Goal: Information Seeking & Learning: Learn about a topic

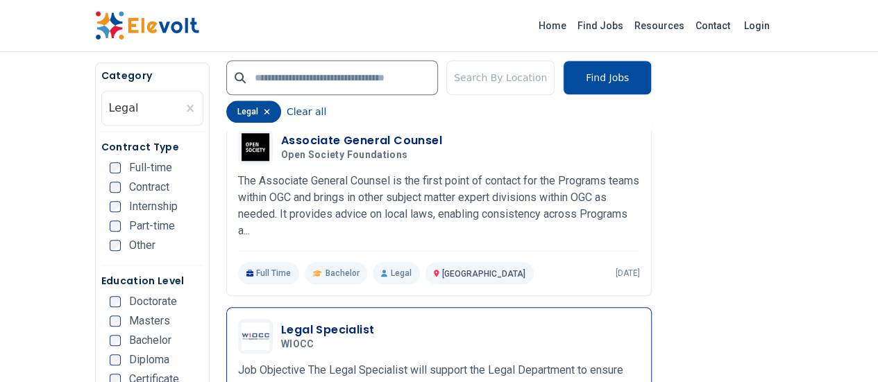
scroll to position [555, 0]
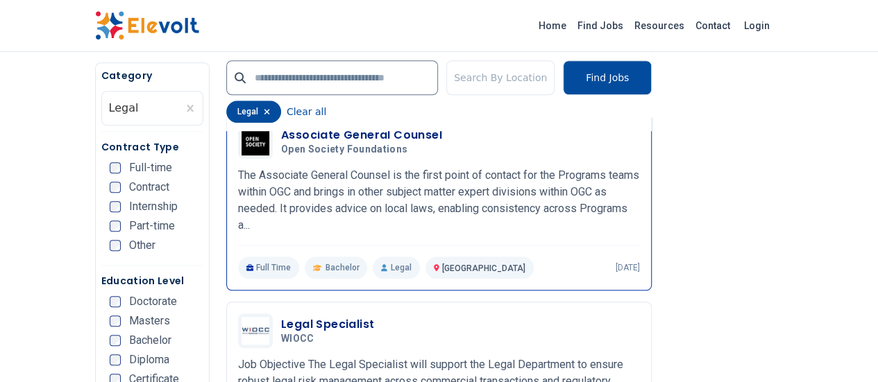
click at [287, 134] on h3 "Associate General Counsel" at bounding box center [361, 135] width 161 height 17
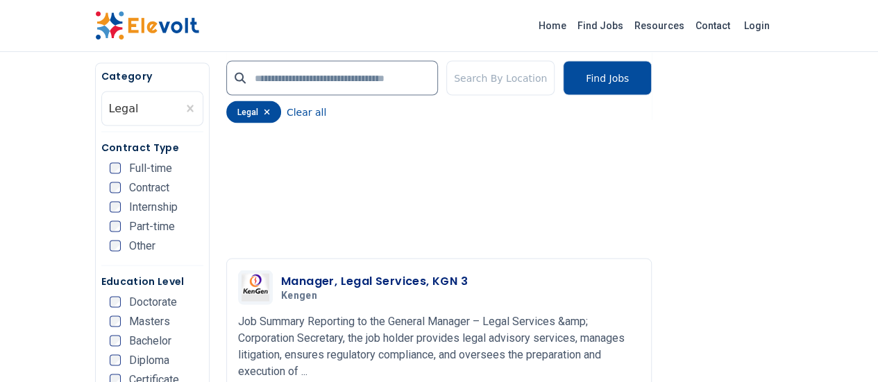
scroll to position [1249, 0]
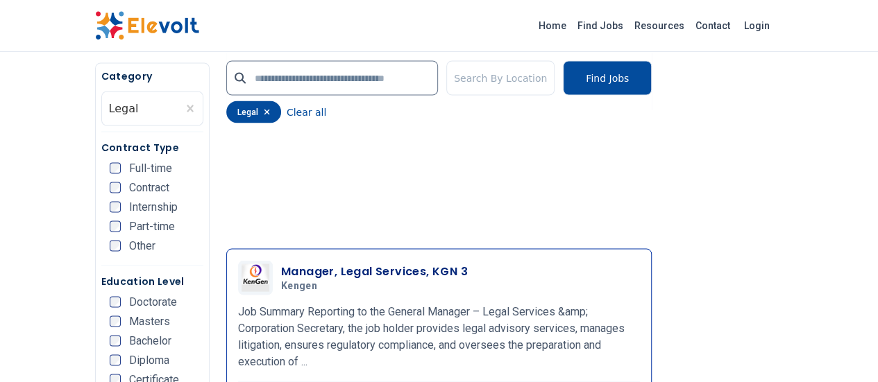
click at [325, 263] on h3 "Manager, Legal Services, KGN 3" at bounding box center [374, 271] width 187 height 17
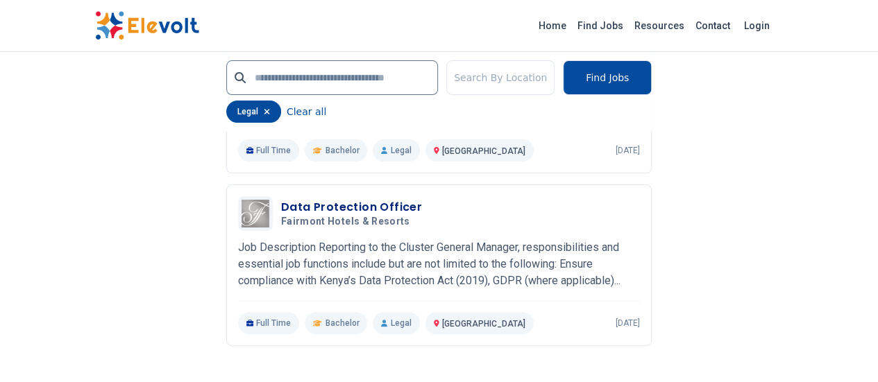
scroll to position [2706, 0]
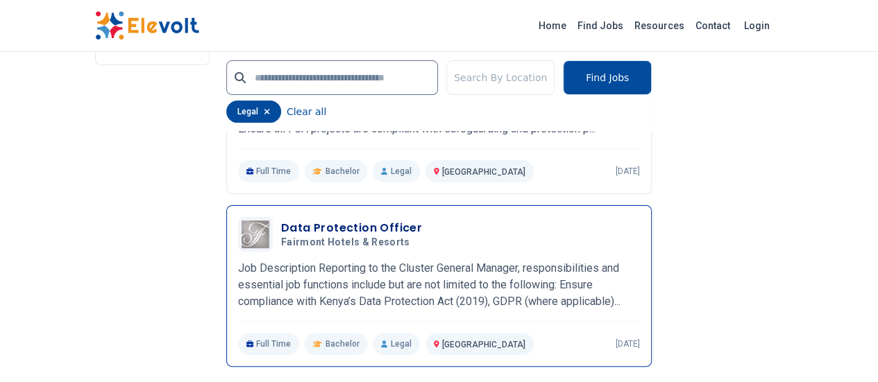
click at [310, 220] on h3 "Data Protection Officer" at bounding box center [351, 228] width 141 height 17
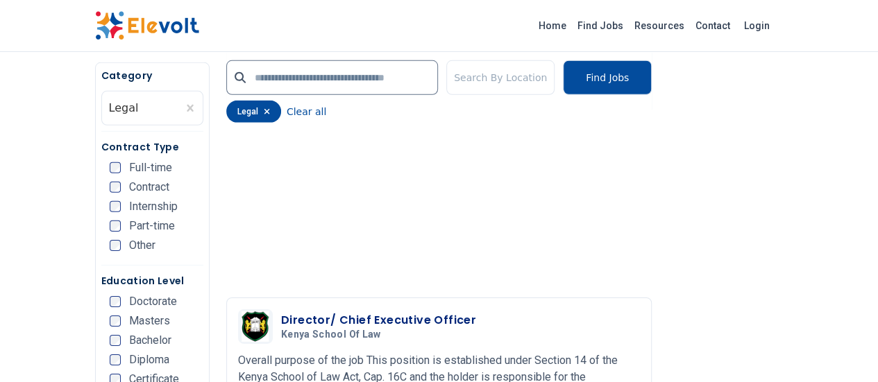
scroll to position [2069, 0]
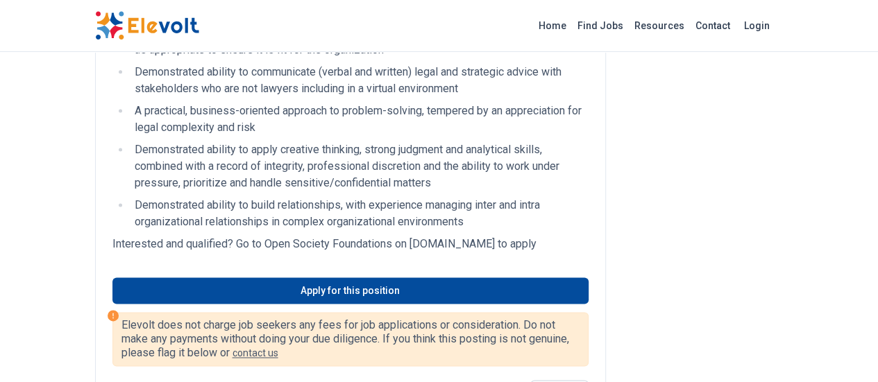
scroll to position [971, 0]
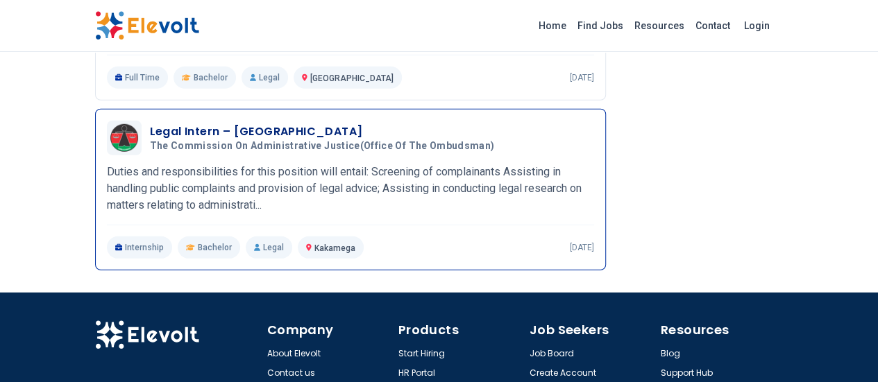
scroll to position [1948, 0]
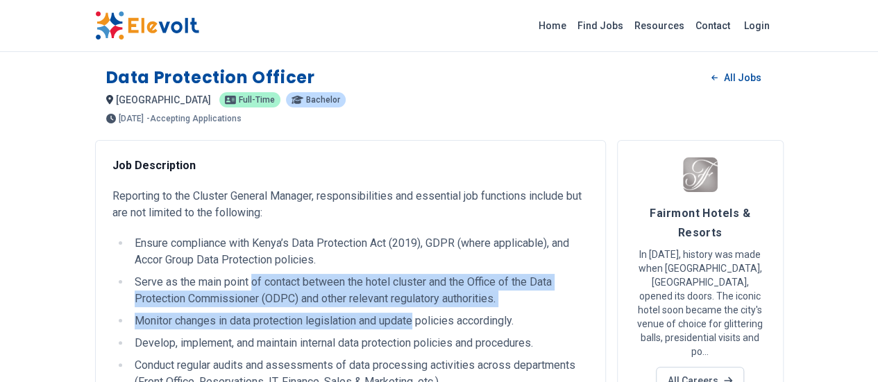
drag, startPoint x: 171, startPoint y: 279, endPoint x: 332, endPoint y: 307, distance: 162.8
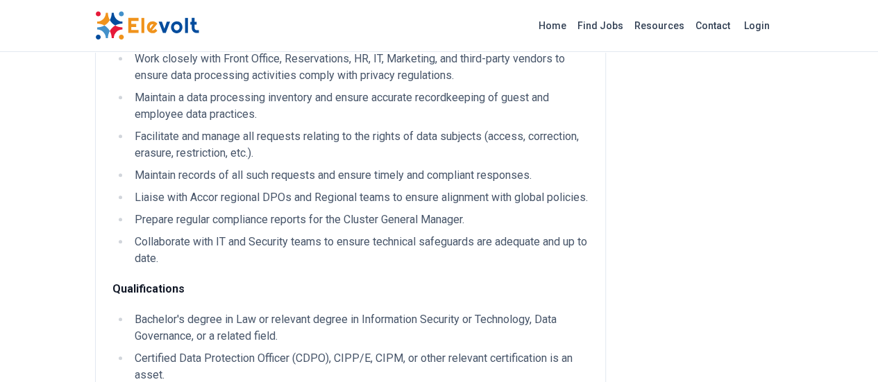
scroll to position [555, 0]
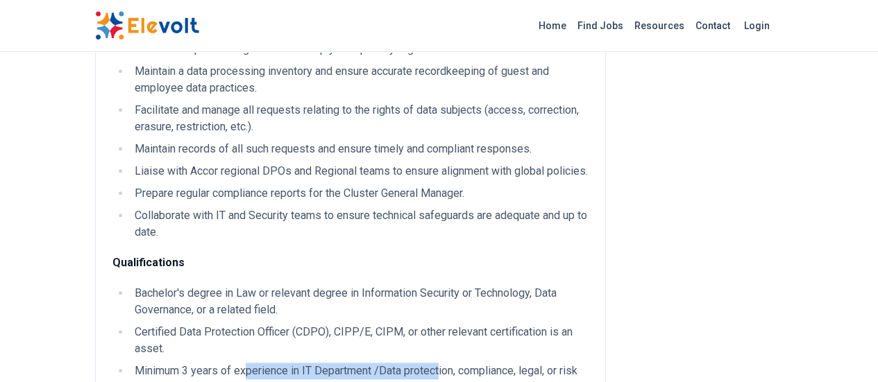
drag, startPoint x: 164, startPoint y: 274, endPoint x: 358, endPoint y: 277, distance: 193.6
click at [358, 285] on ul "Bachelor's degree in Law or relevant degree in Information Security or Technolo…" at bounding box center [350, 379] width 476 height 189
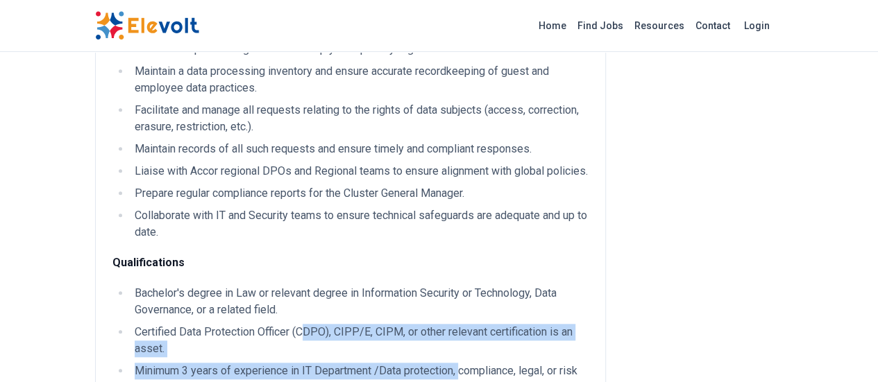
drag, startPoint x: 220, startPoint y: 260, endPoint x: 377, endPoint y: 284, distance: 159.4
click at [377, 285] on ul "Bachelor's degree in Law or relevant degree in Information Security or Technolo…" at bounding box center [350, 379] width 476 height 189
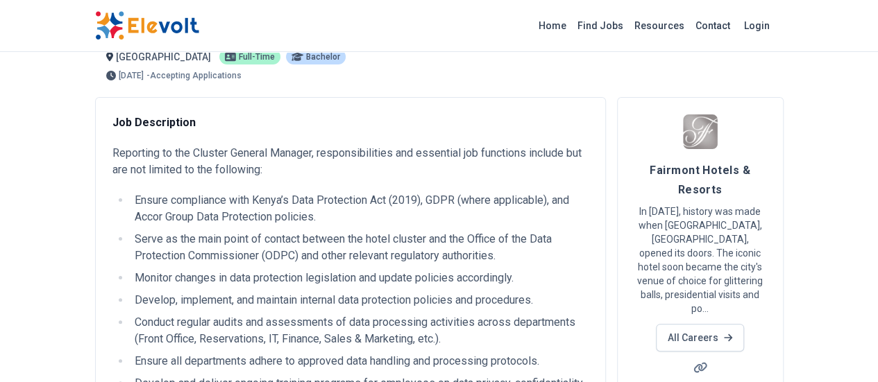
scroll to position [0, 0]
